Goal: Check status

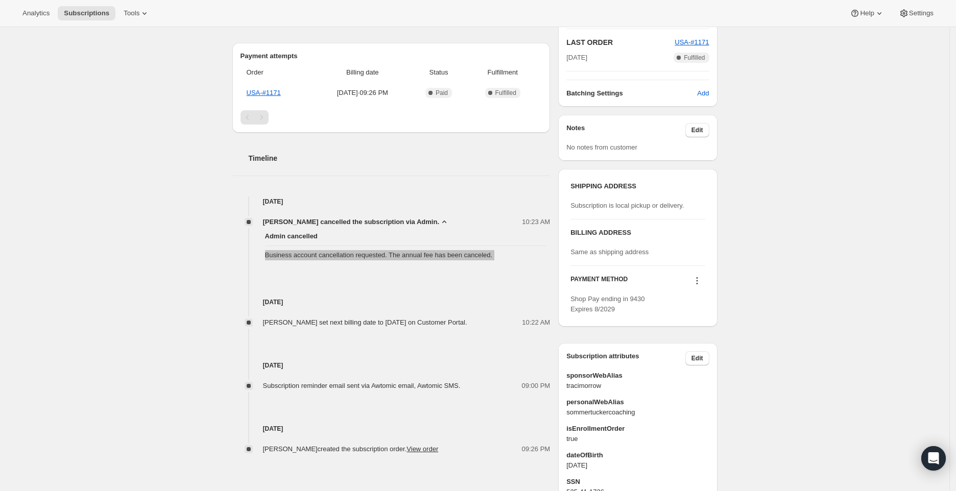
scroll to position [237, 0]
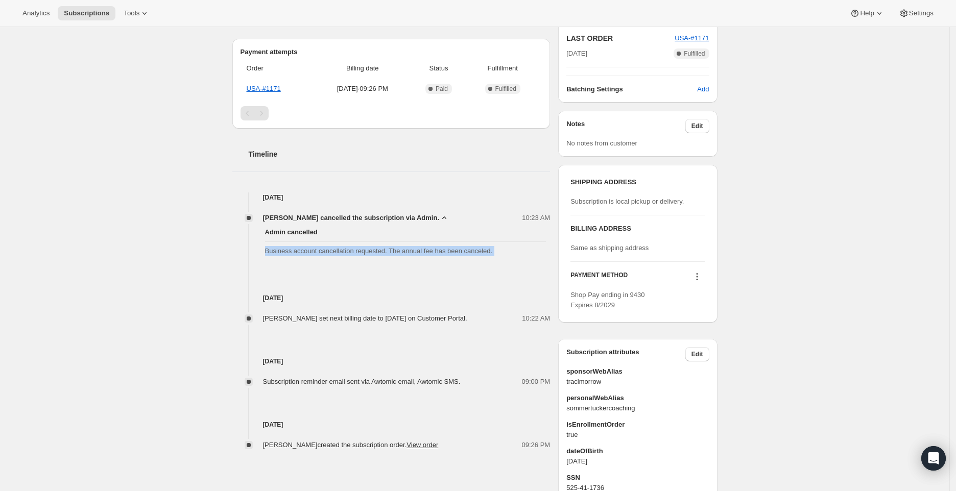
click at [439, 251] on span "Business account cancellation requested. The annual fee has been canceled." at bounding box center [405, 251] width 281 height 10
